Goal: Information Seeking & Learning: Learn about a topic

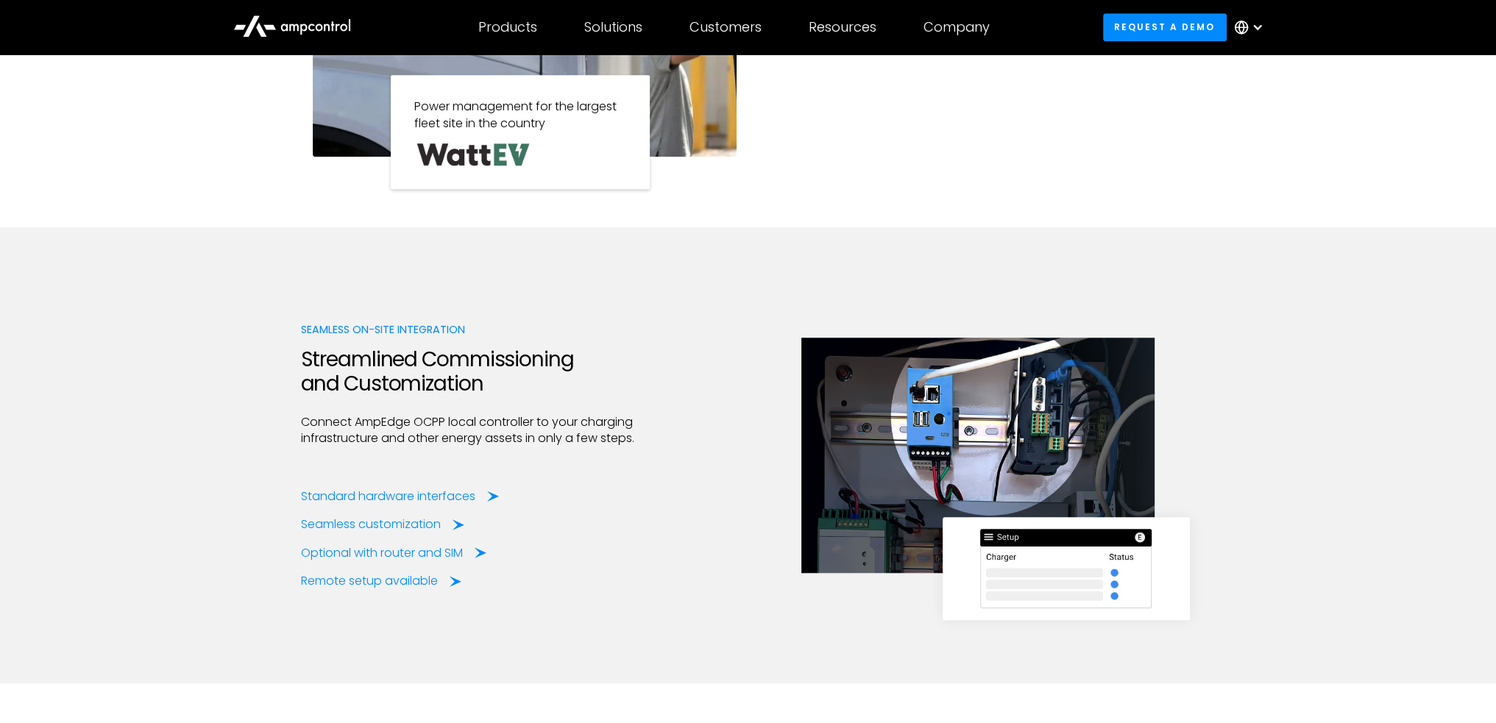
scroll to position [1721, 0]
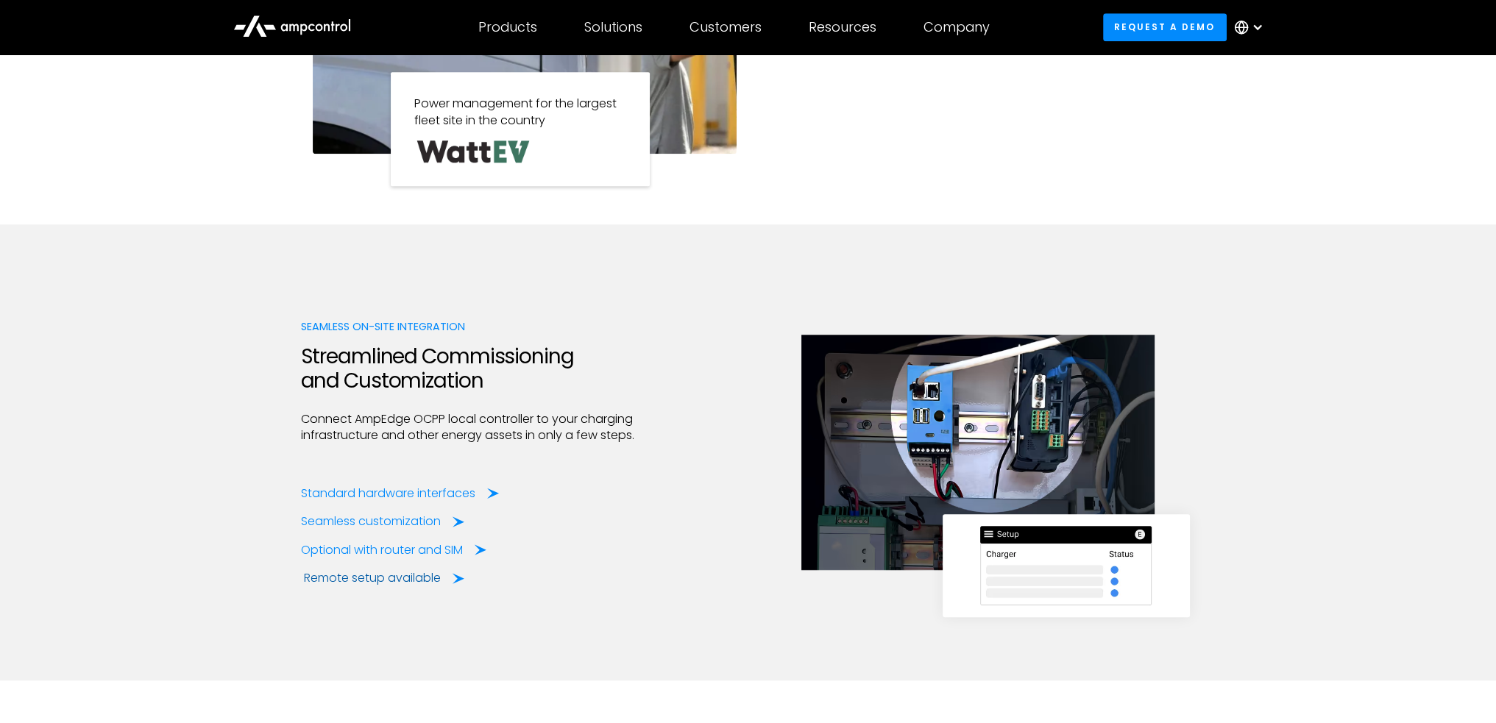
click at [390, 578] on div "Remote setup available" at bounding box center [372, 578] width 137 height 16
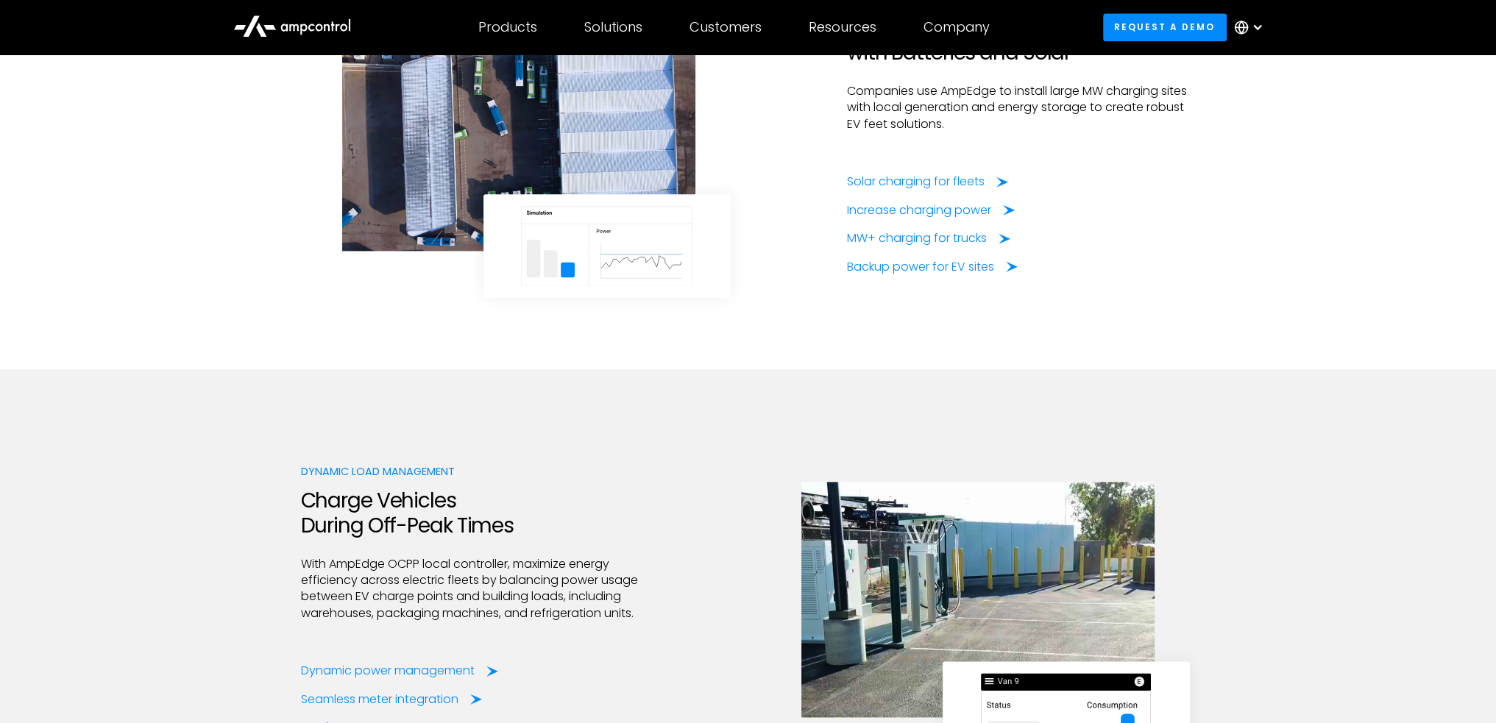
scroll to position [2305, 0]
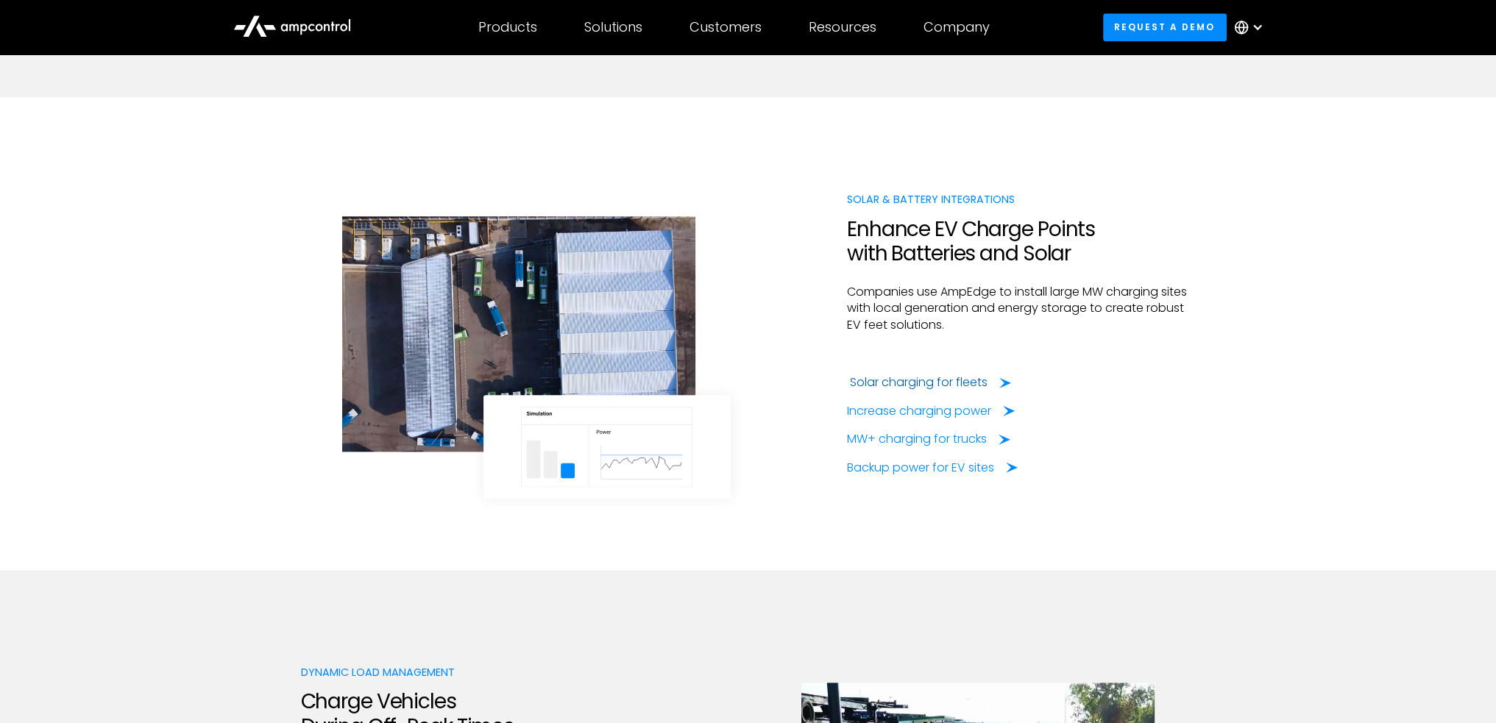
click at [897, 377] on div "Solar charging for fleets" at bounding box center [919, 383] width 138 height 16
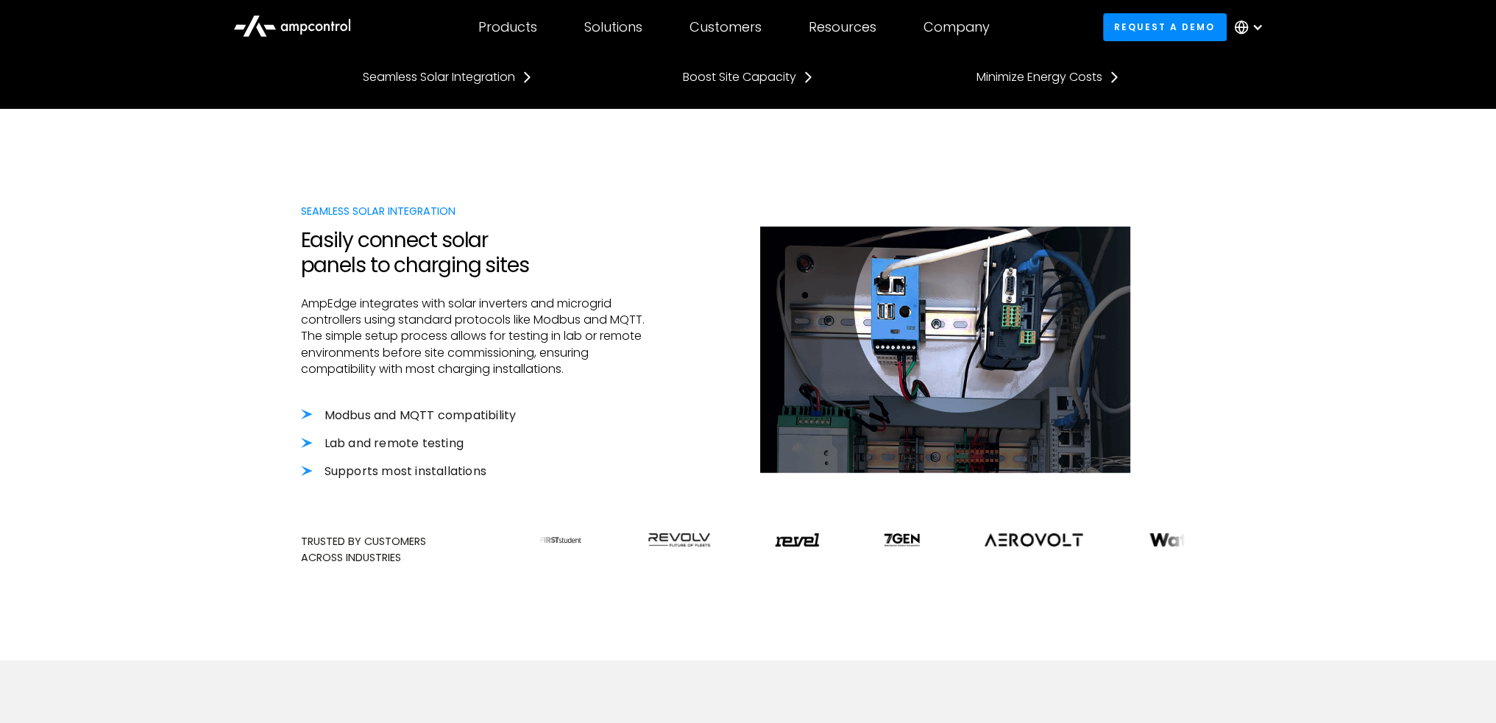
scroll to position [237, 0]
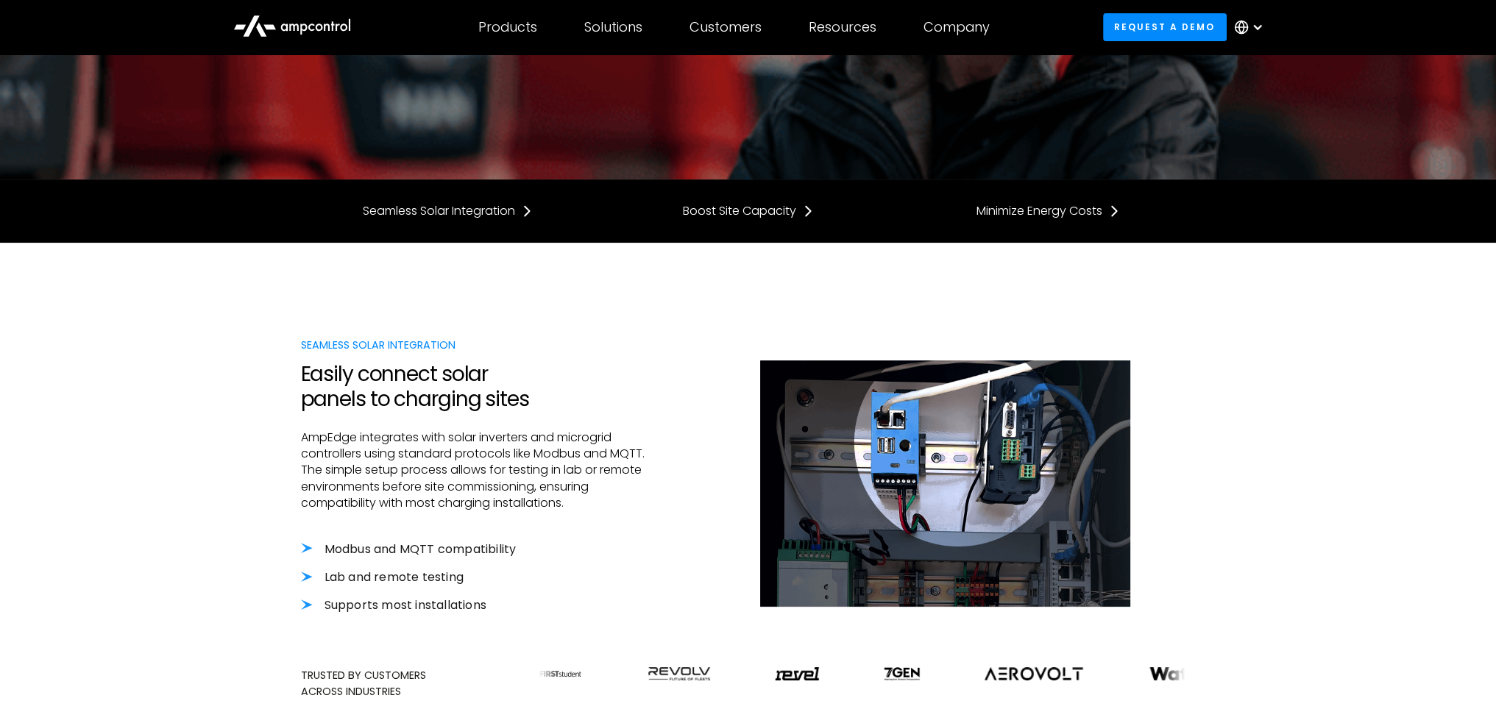
click at [283, 21] on icon at bounding box center [292, 24] width 118 height 35
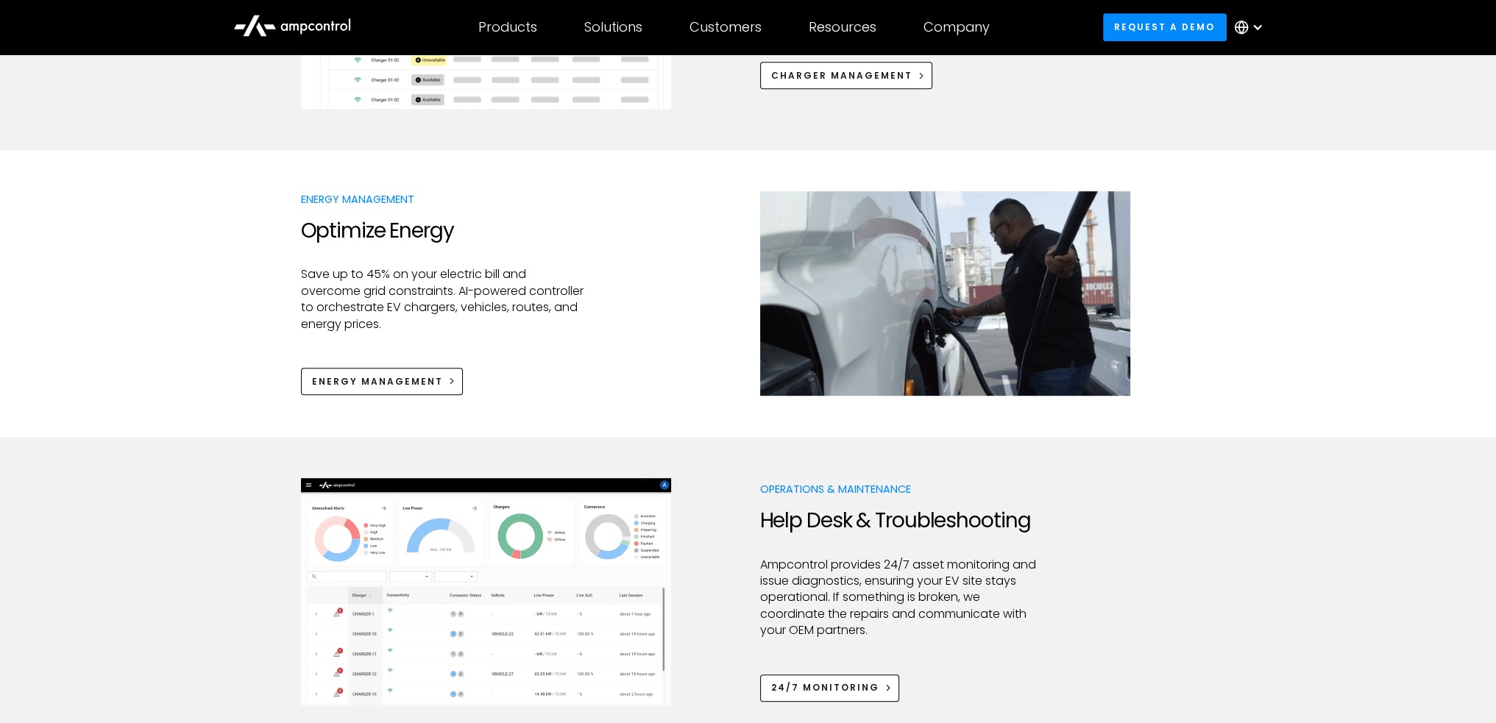
scroll to position [979, 0]
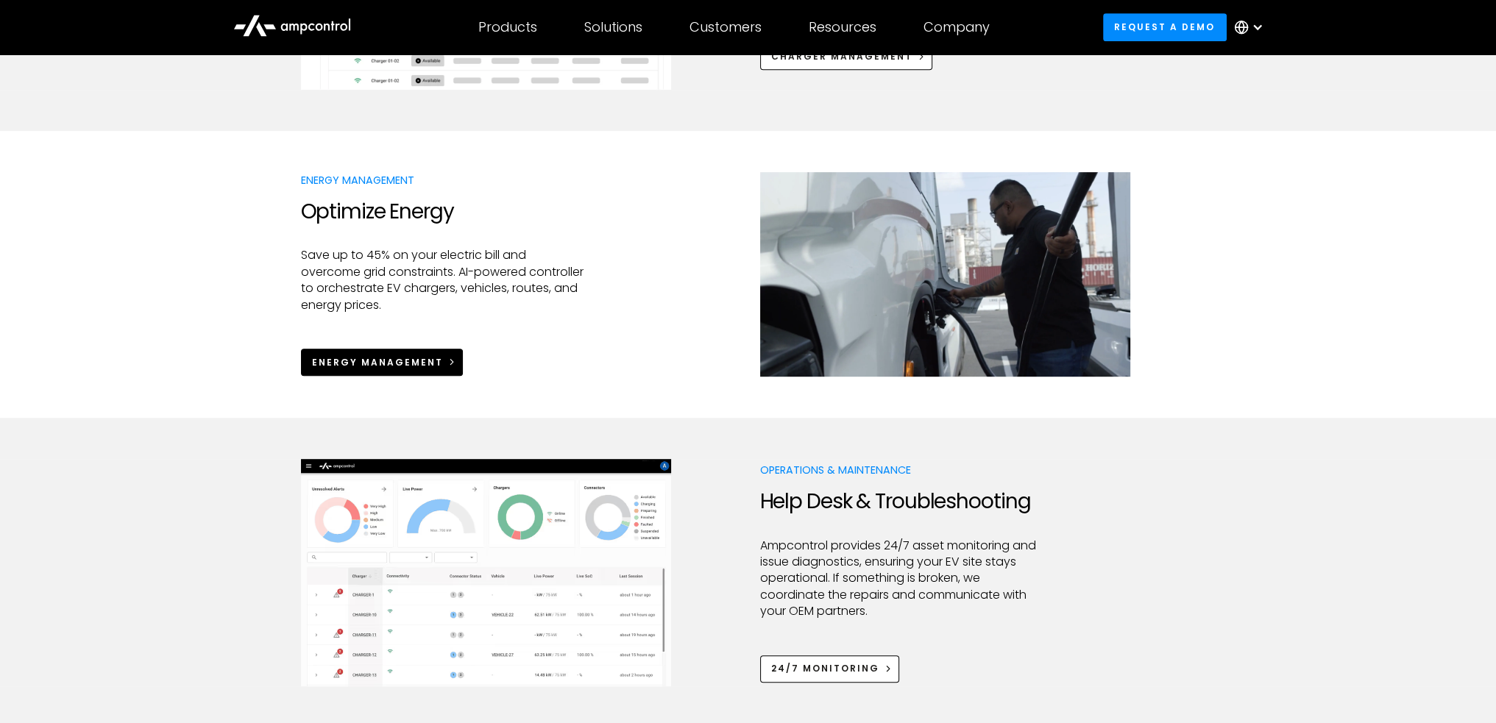
click at [432, 364] on div "Energy Management" at bounding box center [377, 362] width 131 height 13
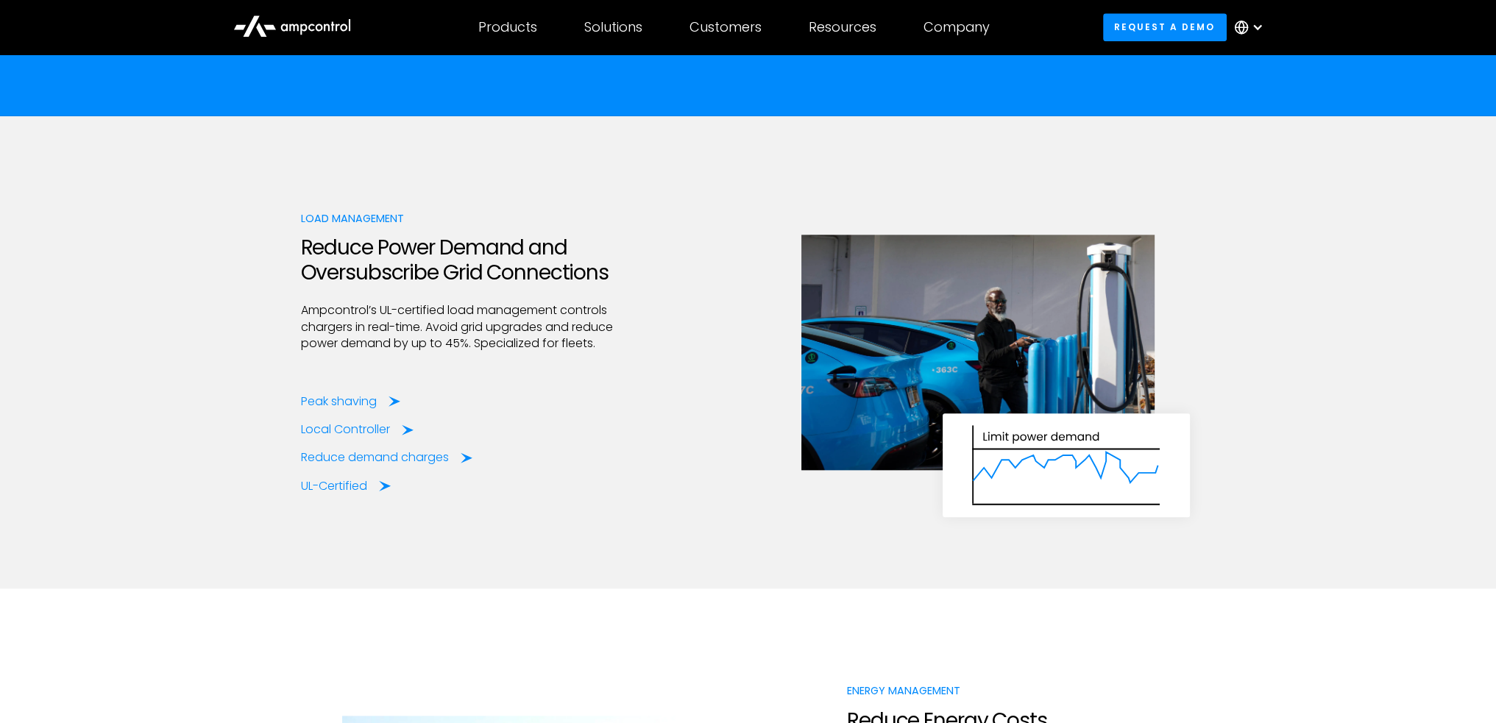
scroll to position [2113, 0]
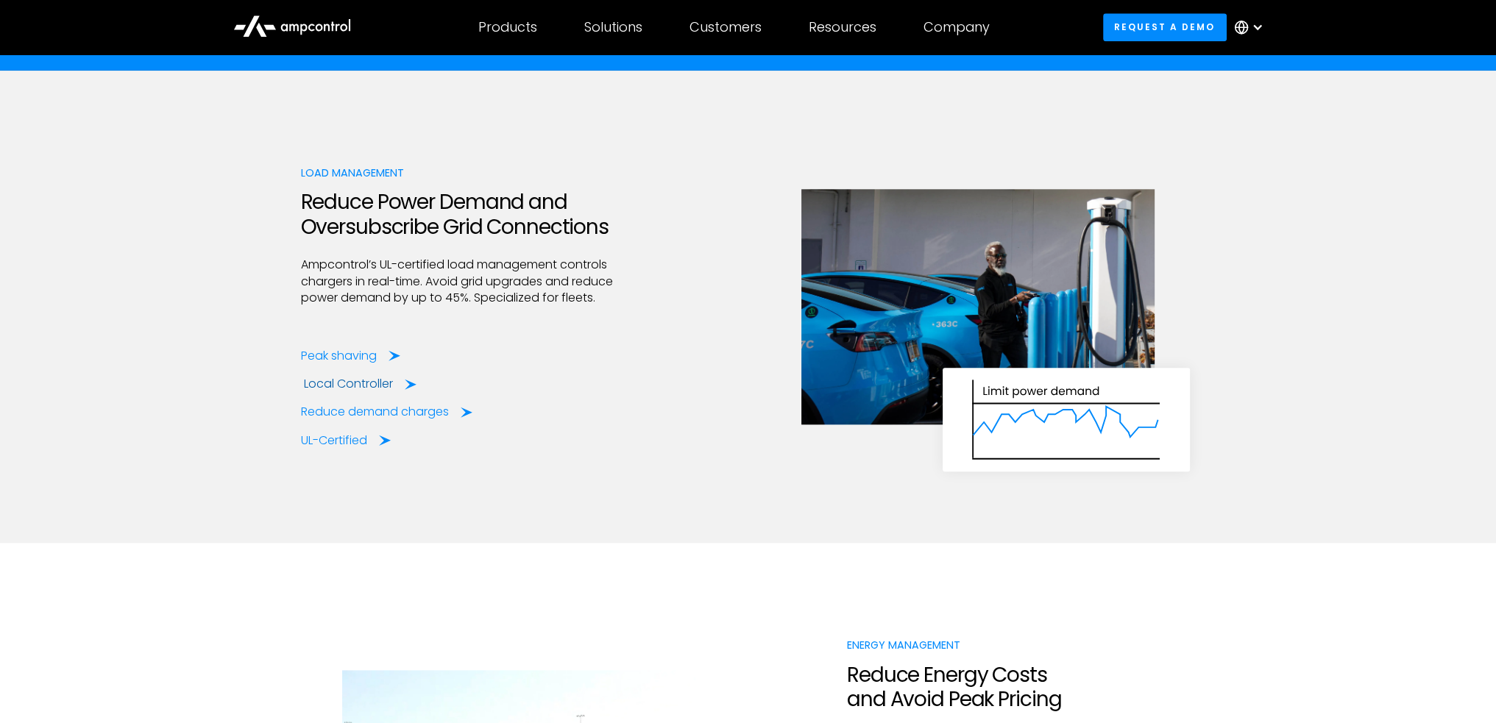
click at [369, 377] on div "Local Controller" at bounding box center [348, 384] width 89 height 16
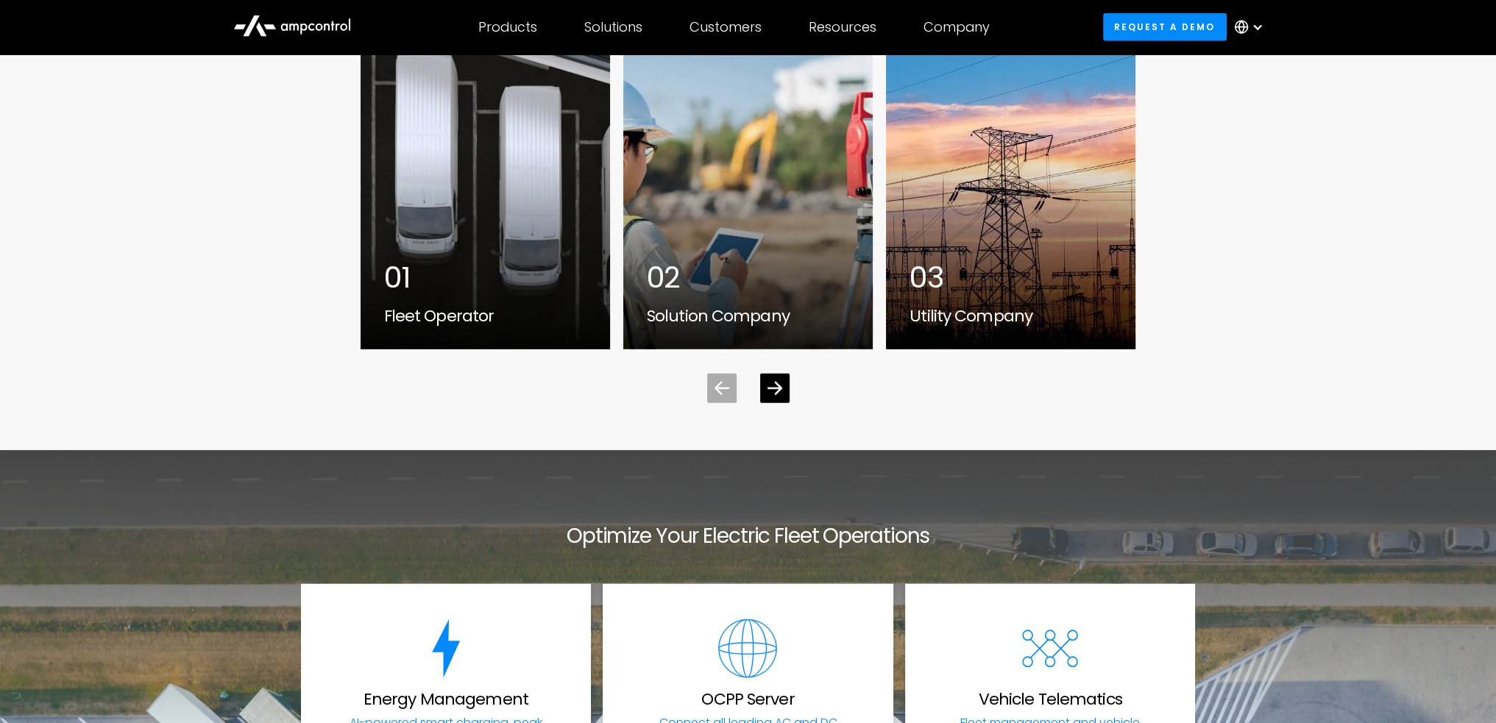
scroll to position [4768, 0]
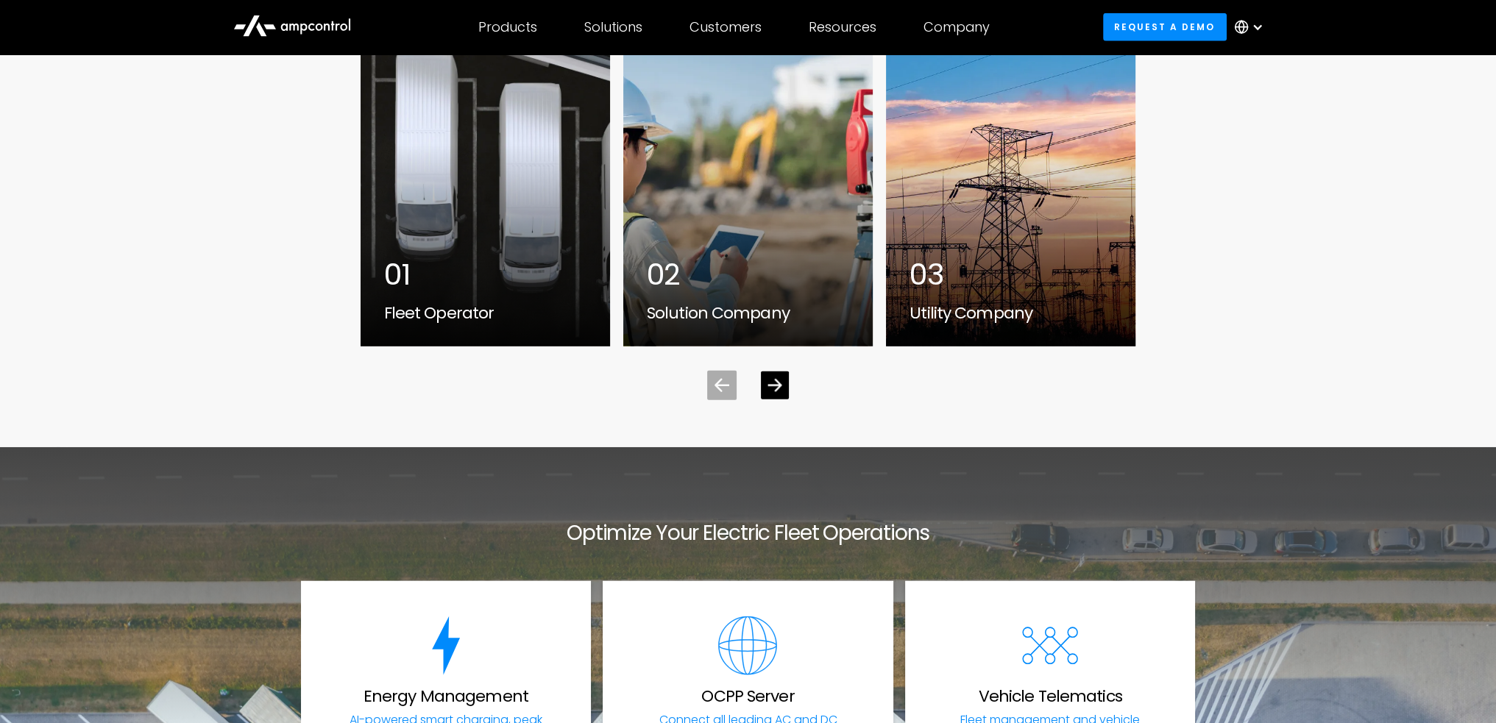
click at [770, 375] on div "Next slide" at bounding box center [775, 386] width 28 height 28
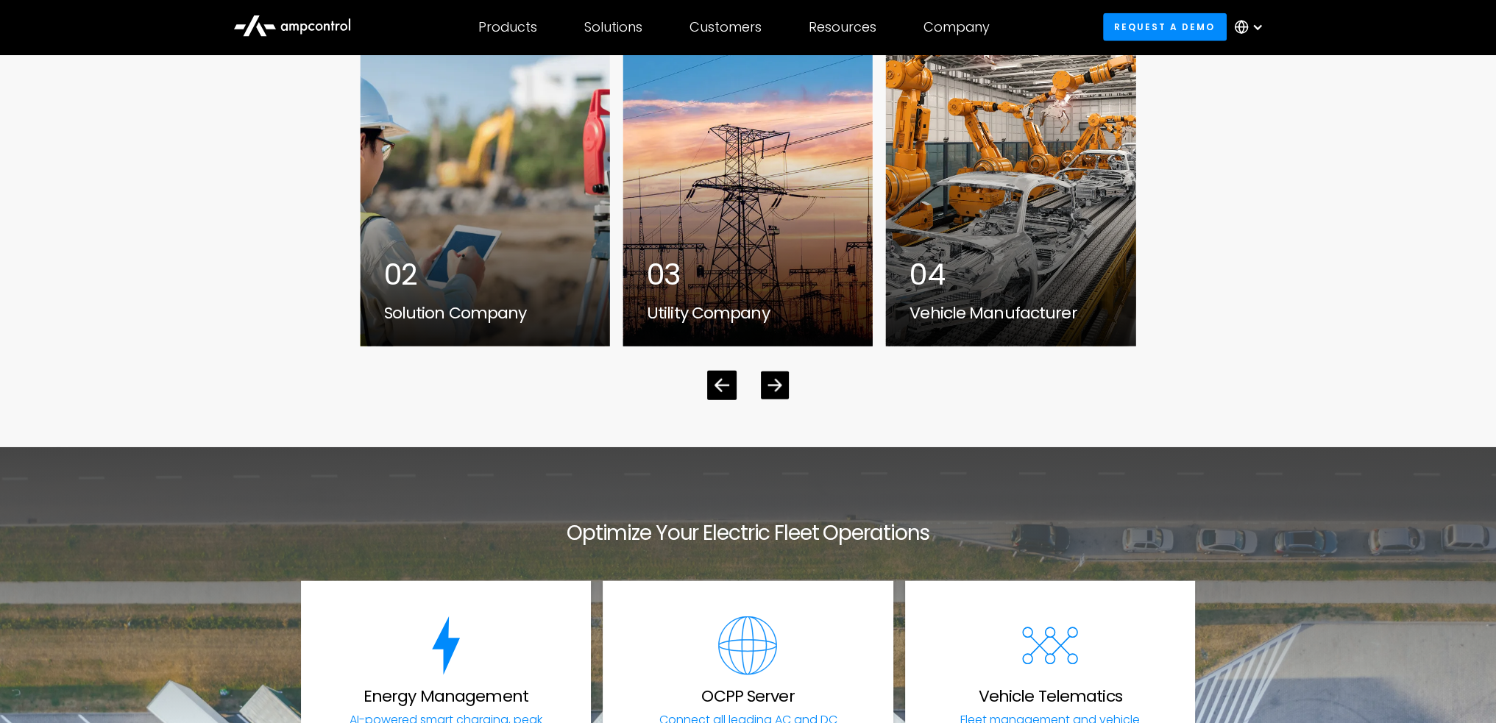
click at [770, 375] on div "Next slide" at bounding box center [775, 386] width 28 height 28
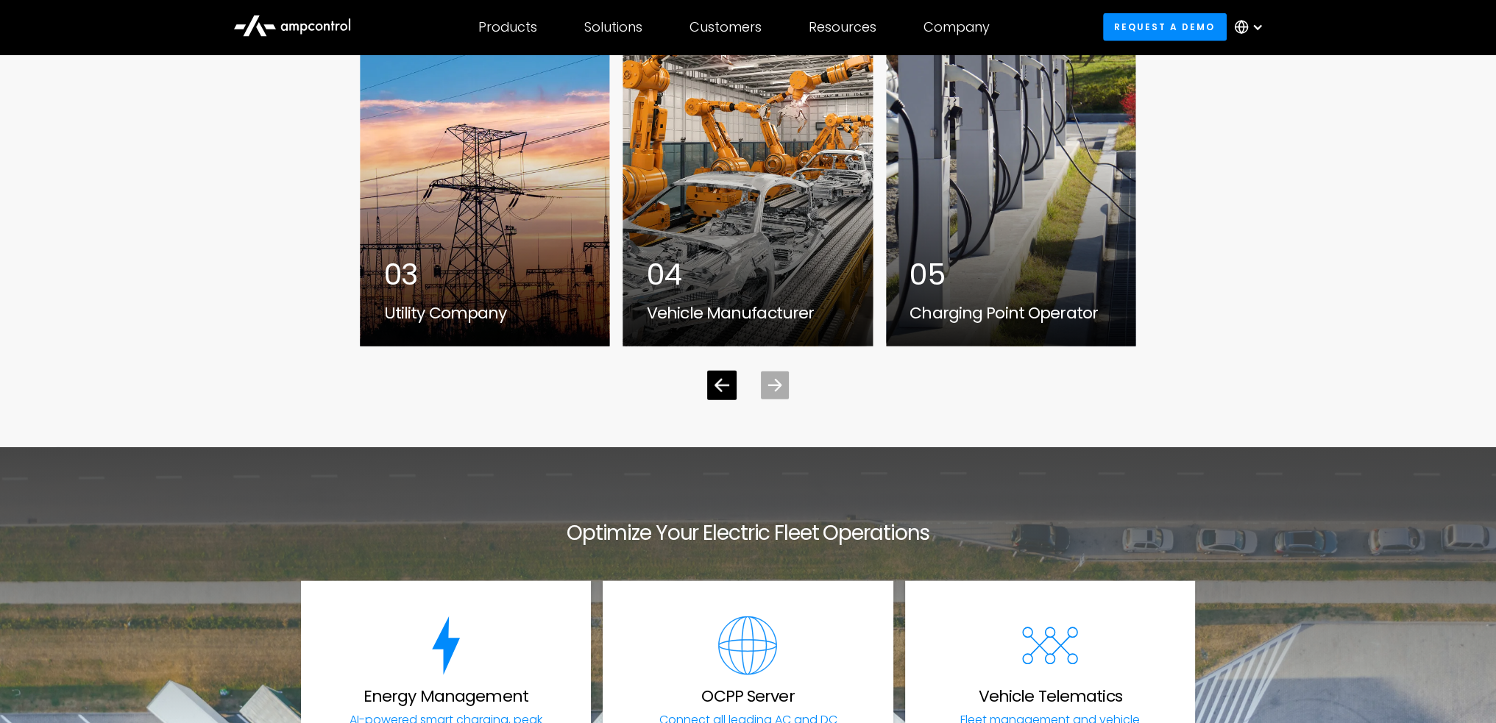
click at [769, 379] on icon "Next slide" at bounding box center [774, 386] width 14 height 14
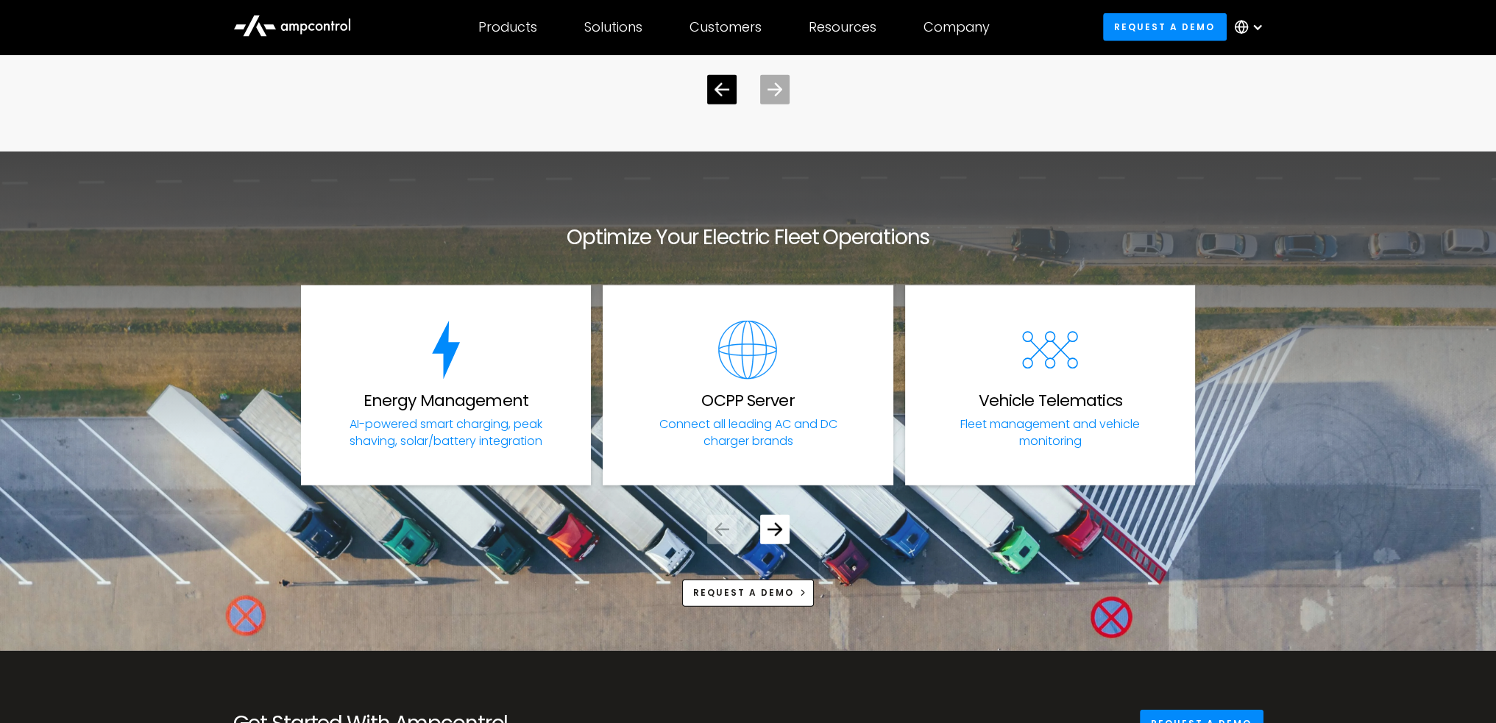
scroll to position [5085, 0]
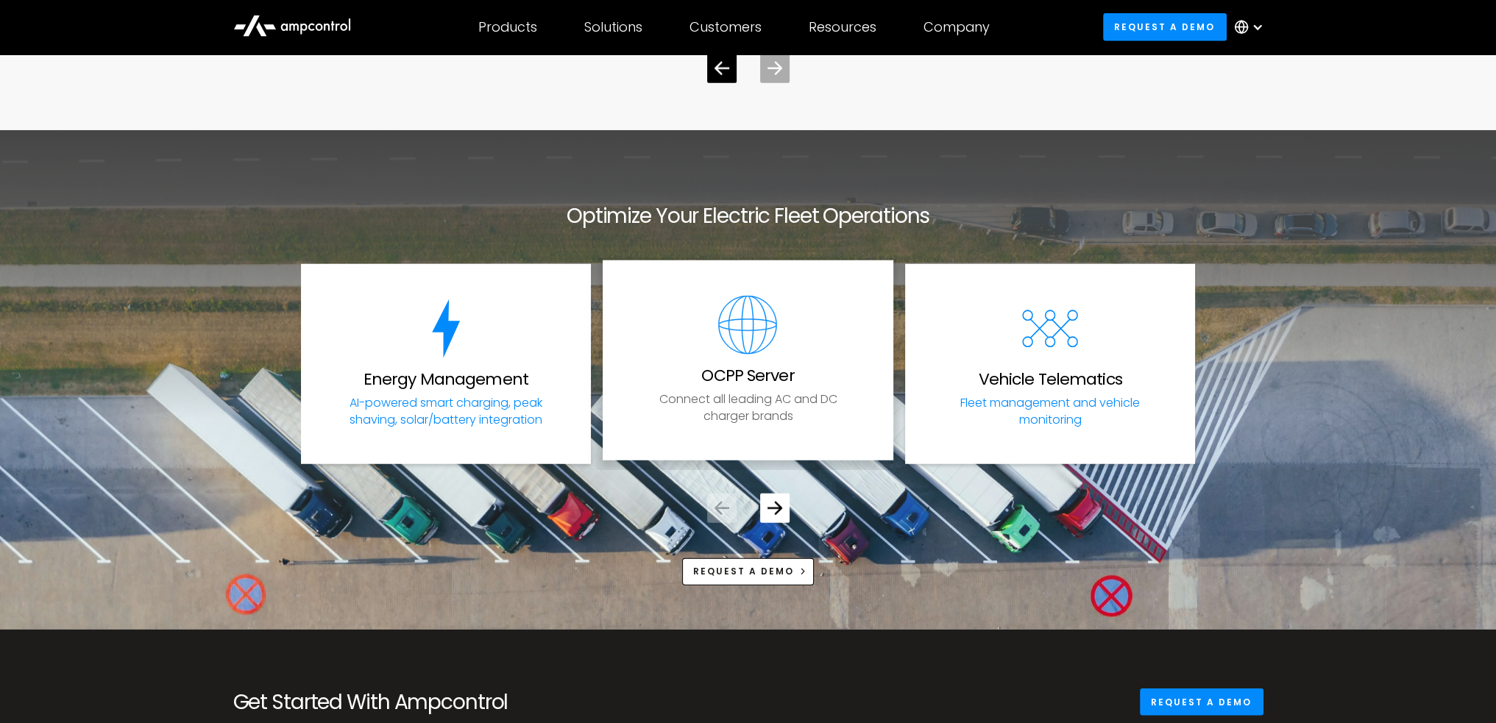
click at [754, 403] on p "Connect all leading AC and DC charger brands" at bounding box center [748, 407] width 226 height 33
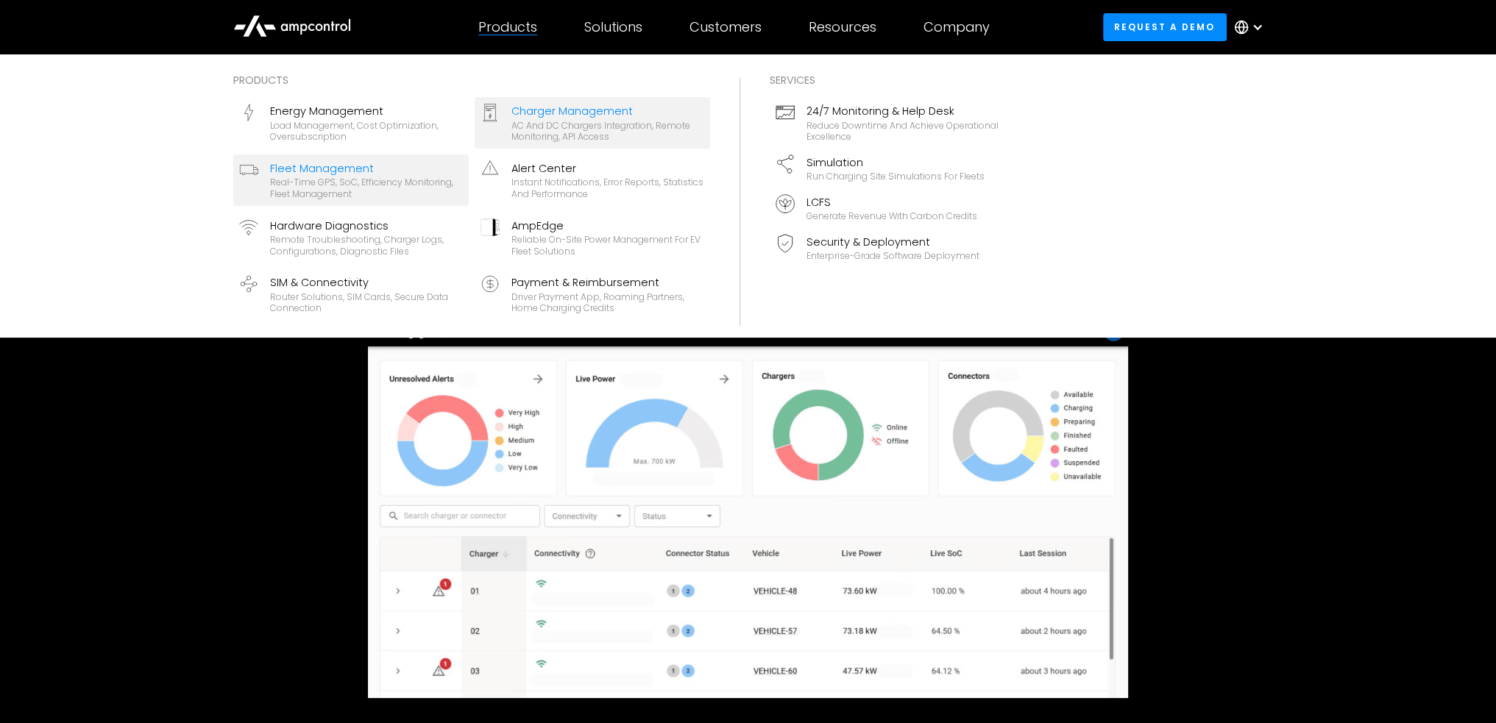
click at [338, 185] on div "Real-time GPS, SoC, efficiency monitoring, fleet management" at bounding box center [366, 188] width 193 height 23
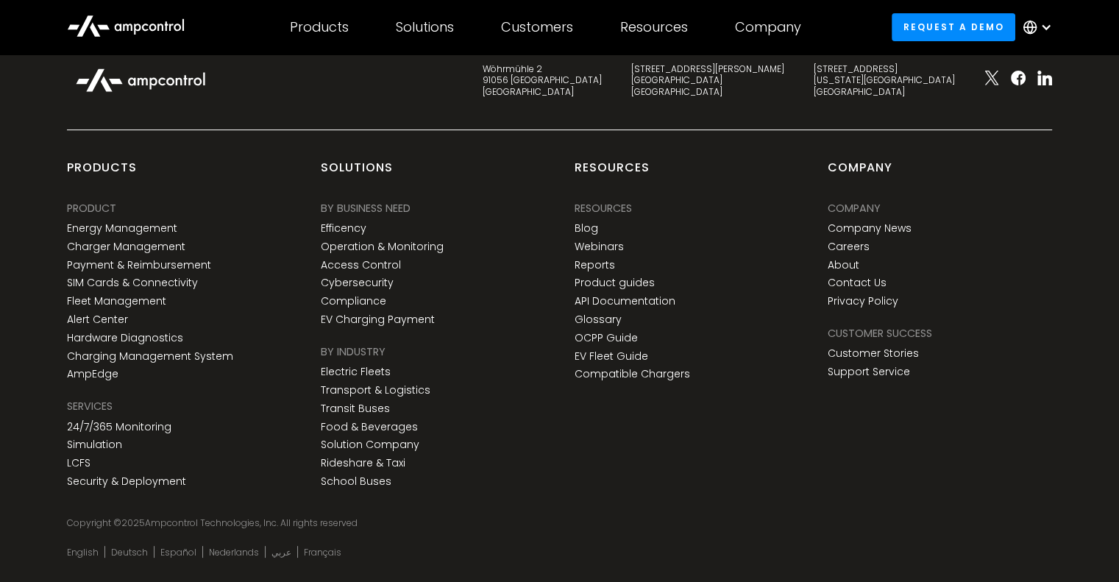
scroll to position [5943, 0]
